Goal: Register for event/course

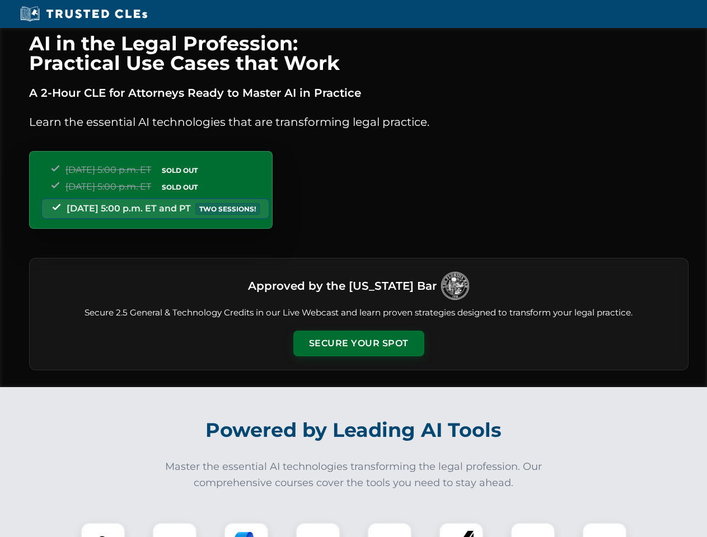
click at [358, 344] on button "Secure Your Spot" at bounding box center [358, 344] width 131 height 26
click at [103, 530] on img at bounding box center [103, 545] width 32 height 32
click at [175, 530] on div at bounding box center [174, 545] width 45 height 45
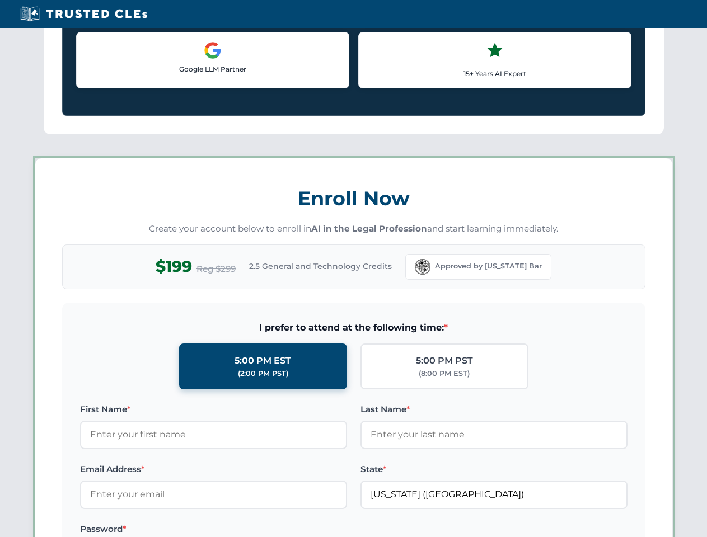
click at [318, 530] on label "Password *" at bounding box center [213, 529] width 267 height 13
